Goal: Information Seeking & Learning: Learn about a topic

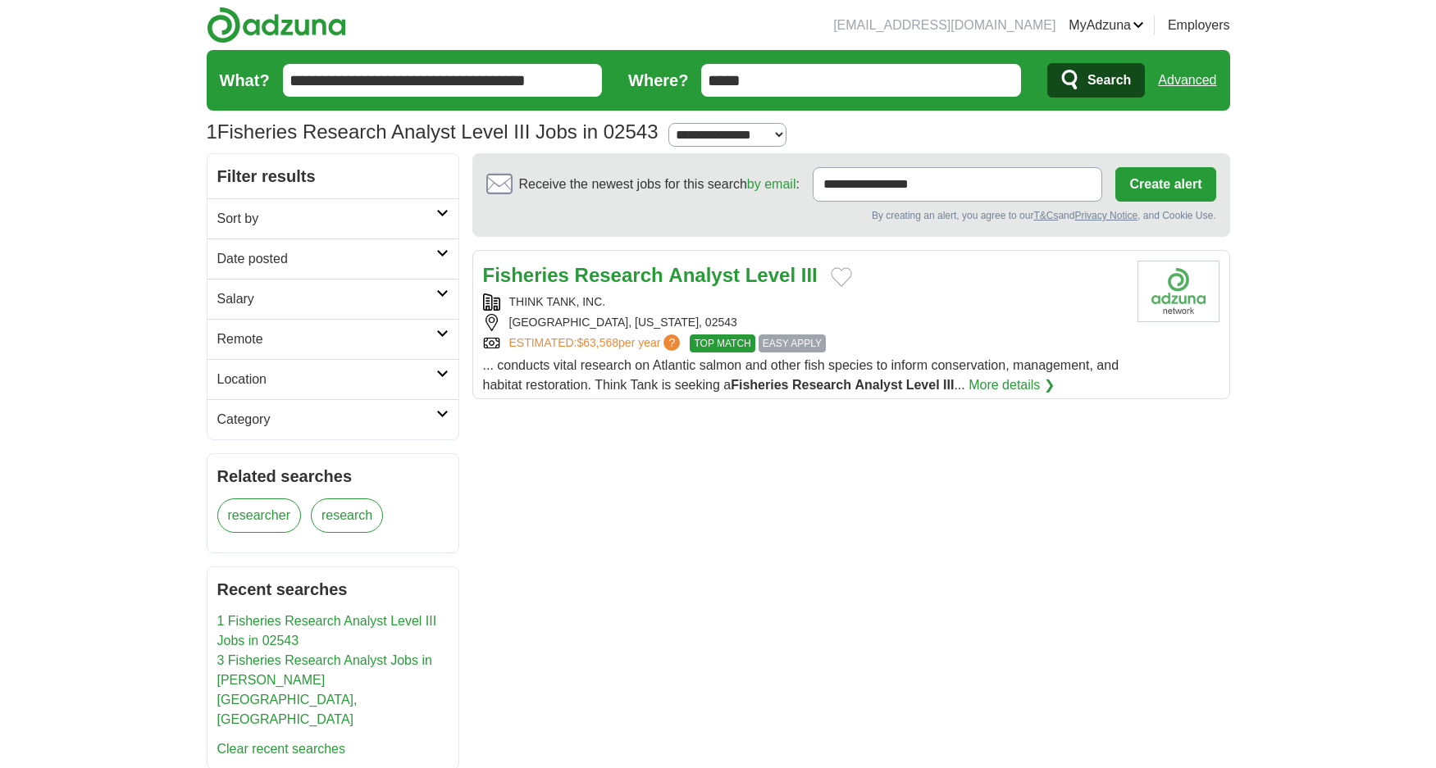
click at [585, 277] on strong "Research" at bounding box center [619, 275] width 89 height 22
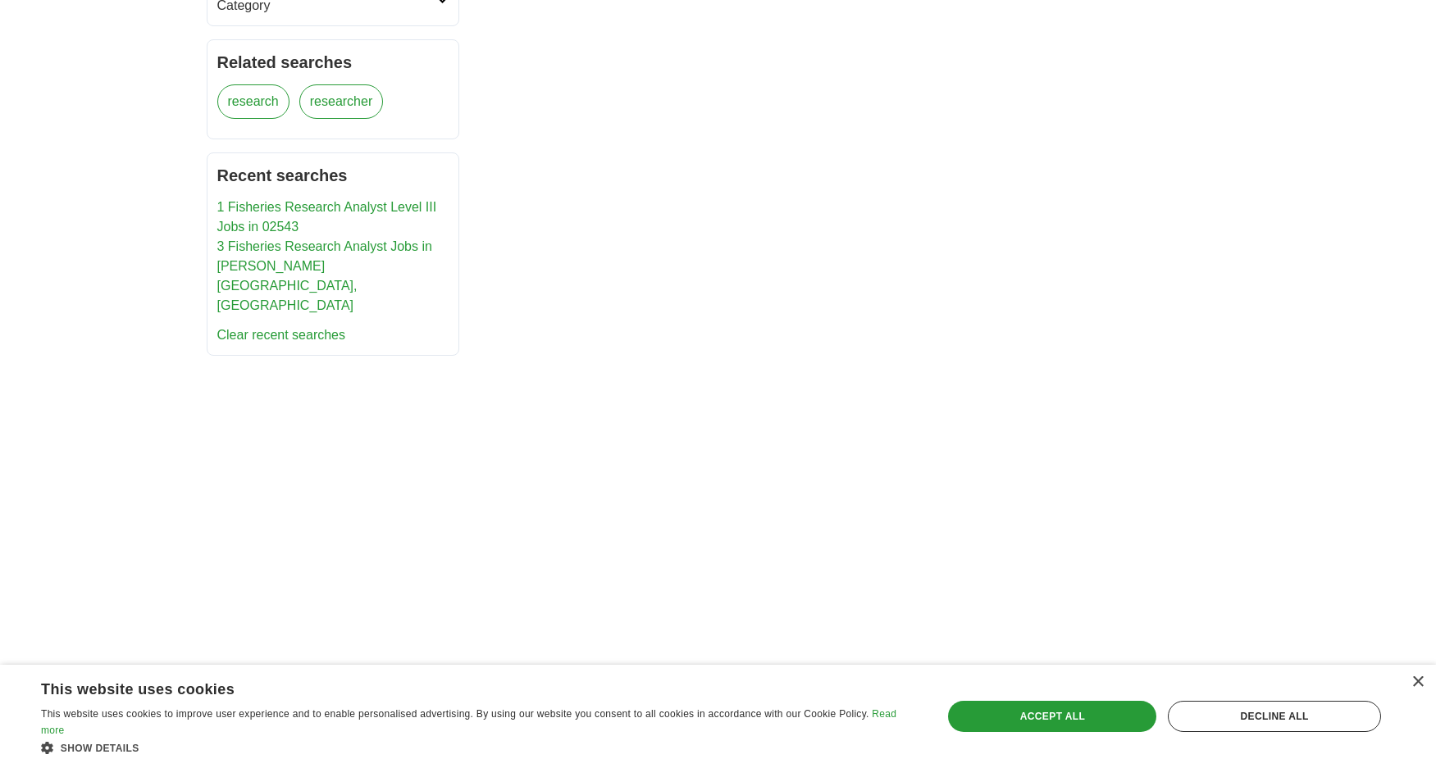
scroll to position [547, 0]
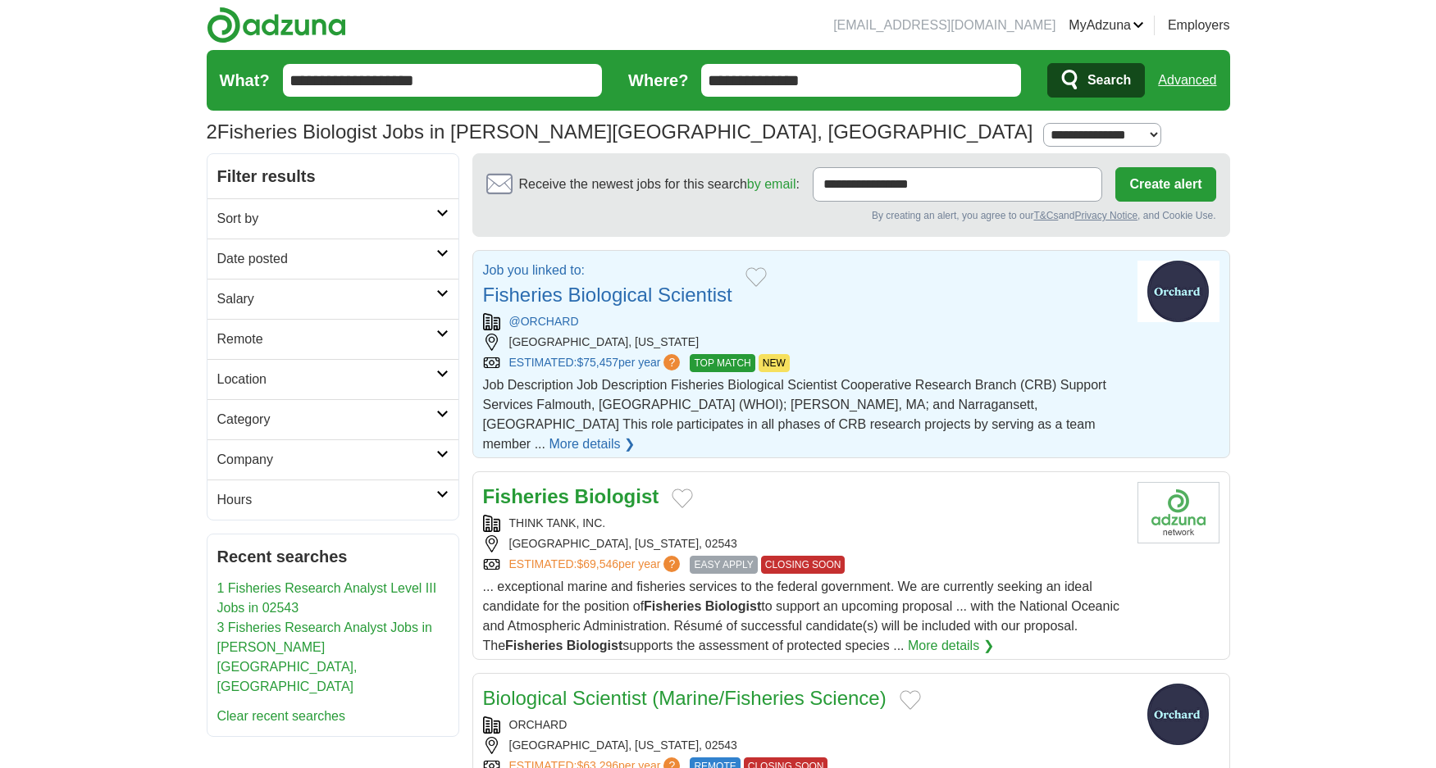
click at [577, 294] on link "Fisheries Biological Scientist" at bounding box center [607, 295] width 249 height 22
